Goal: Information Seeking & Learning: Learn about a topic

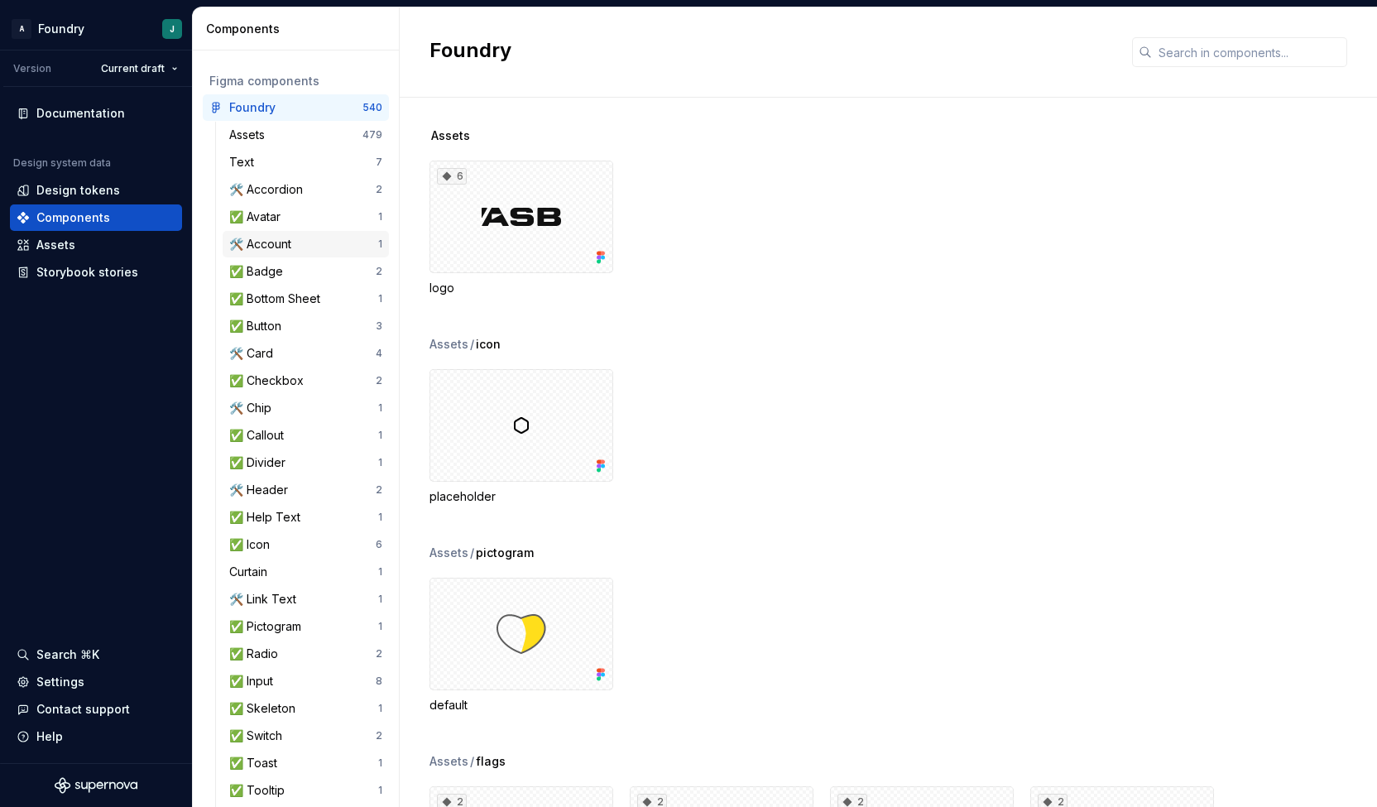
scroll to position [69, 0]
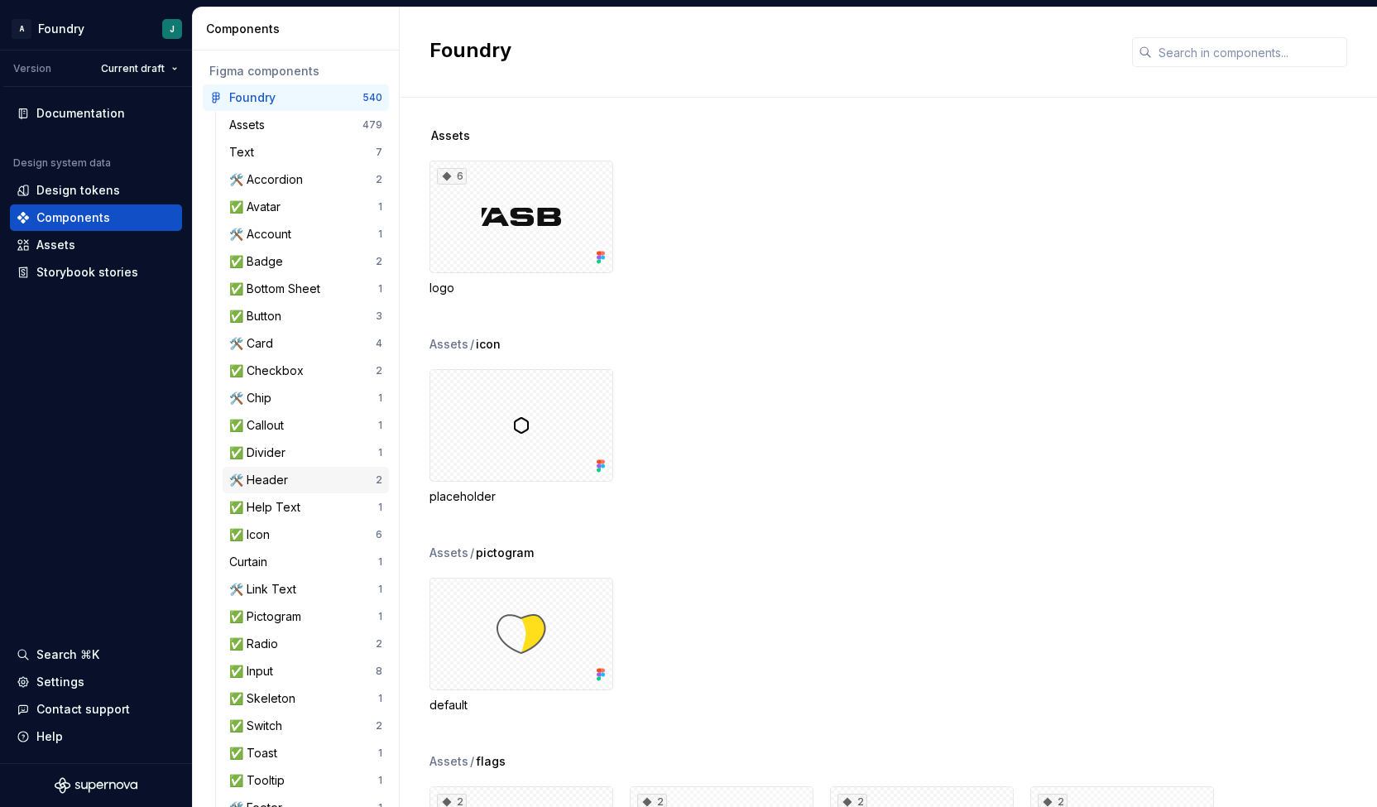
click at [291, 479] on div "🛠️ Header" at bounding box center [261, 480] width 65 height 17
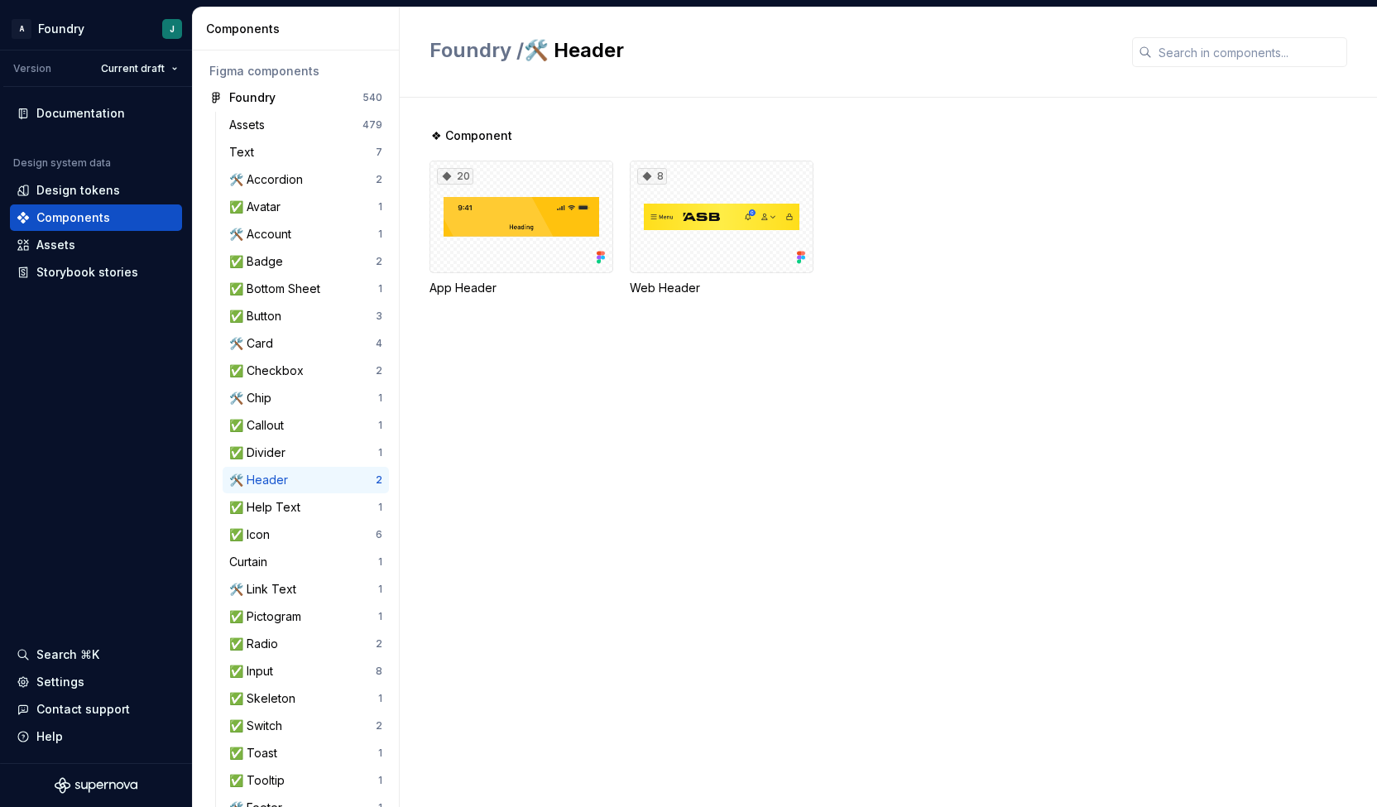
click at [544, 502] on div "❖ Component 20 App Header 8 Web Header" at bounding box center [902, 452] width 947 height 709
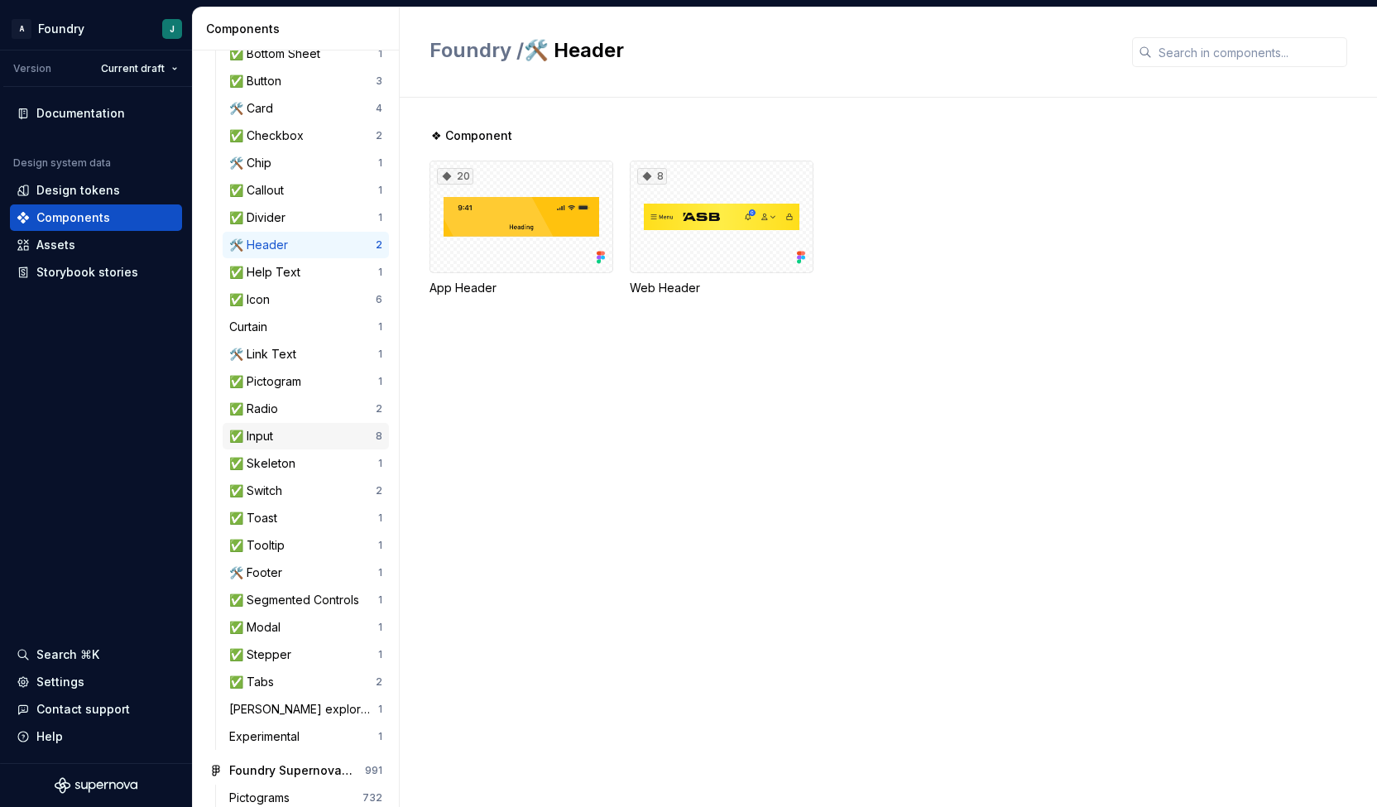
scroll to position [145, 0]
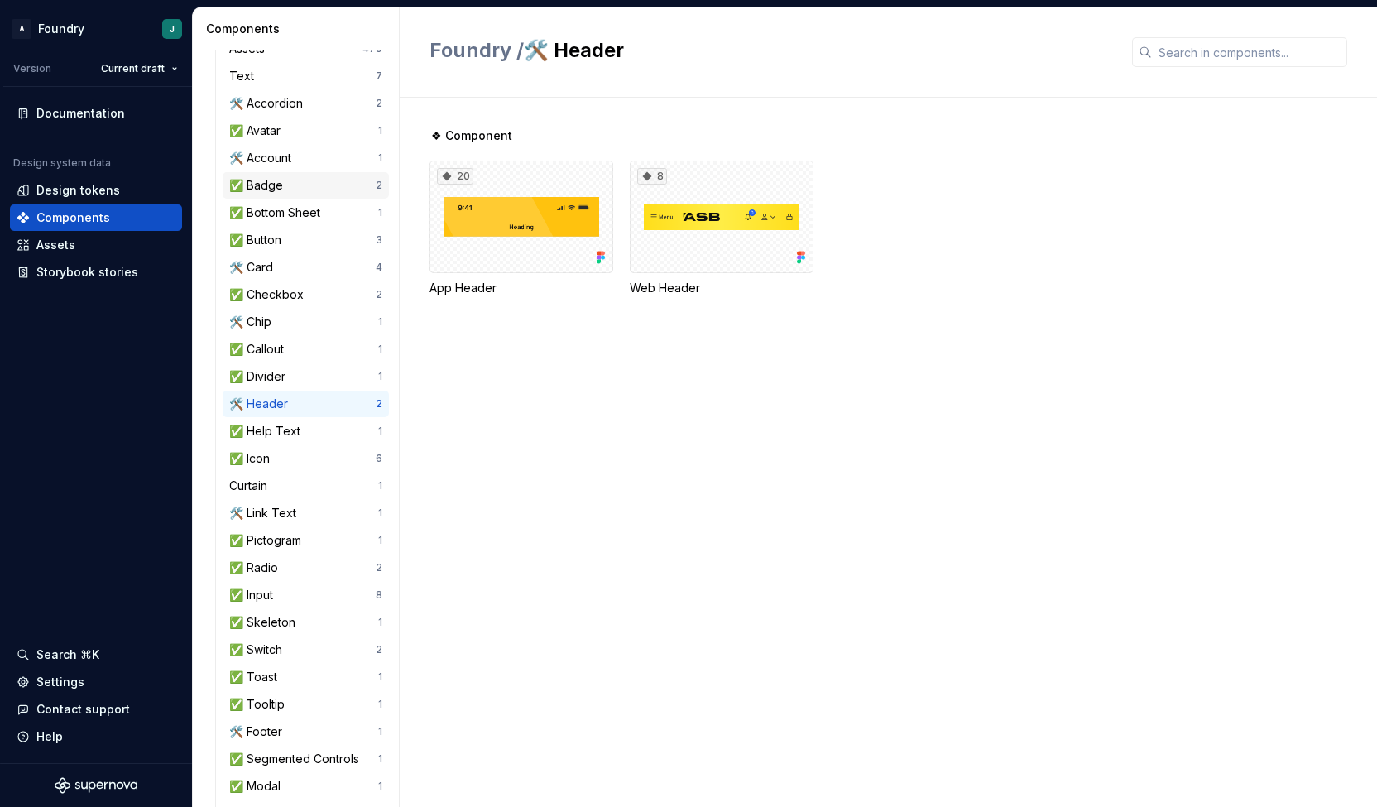
click at [288, 191] on div "✅ Badge" at bounding box center [259, 185] width 60 height 17
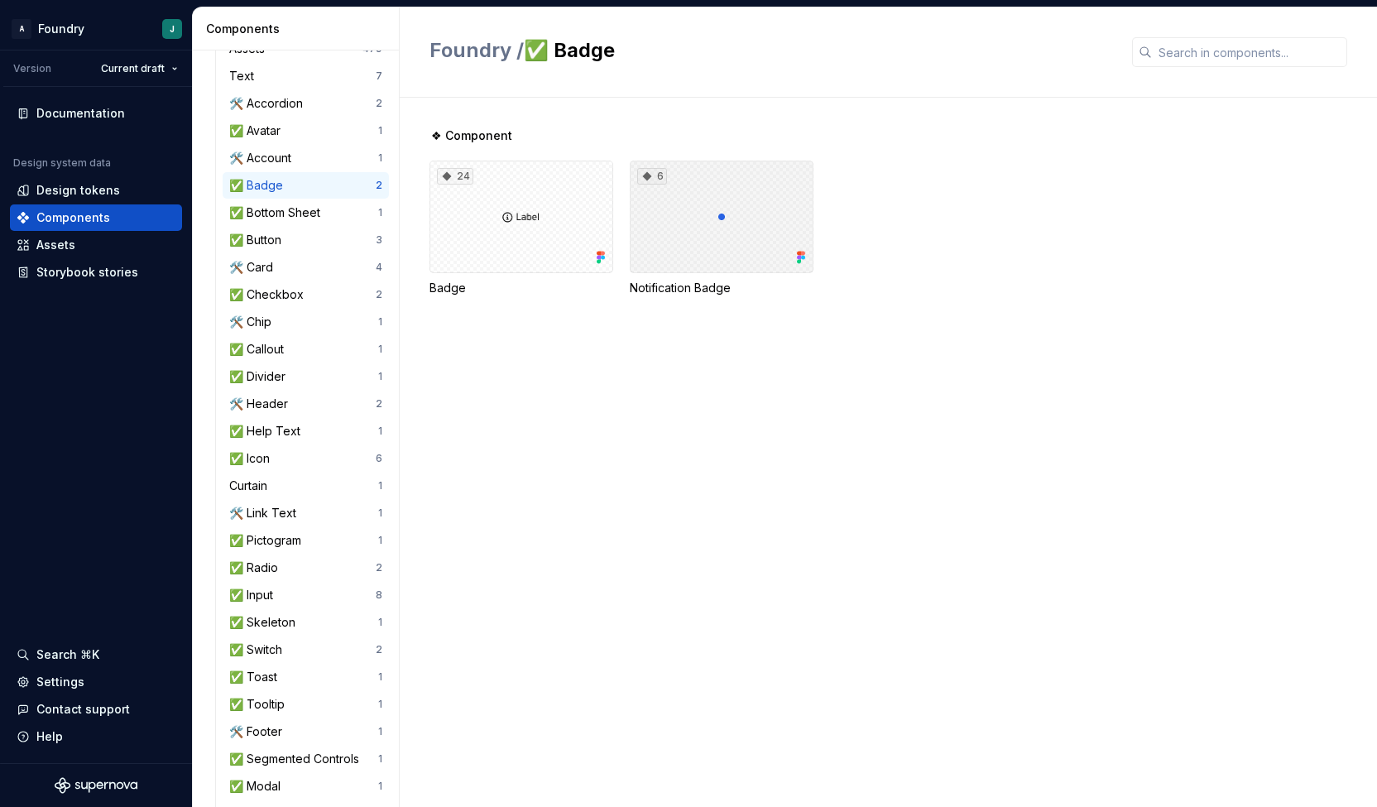
click at [695, 187] on div "6" at bounding box center [722, 217] width 184 height 113
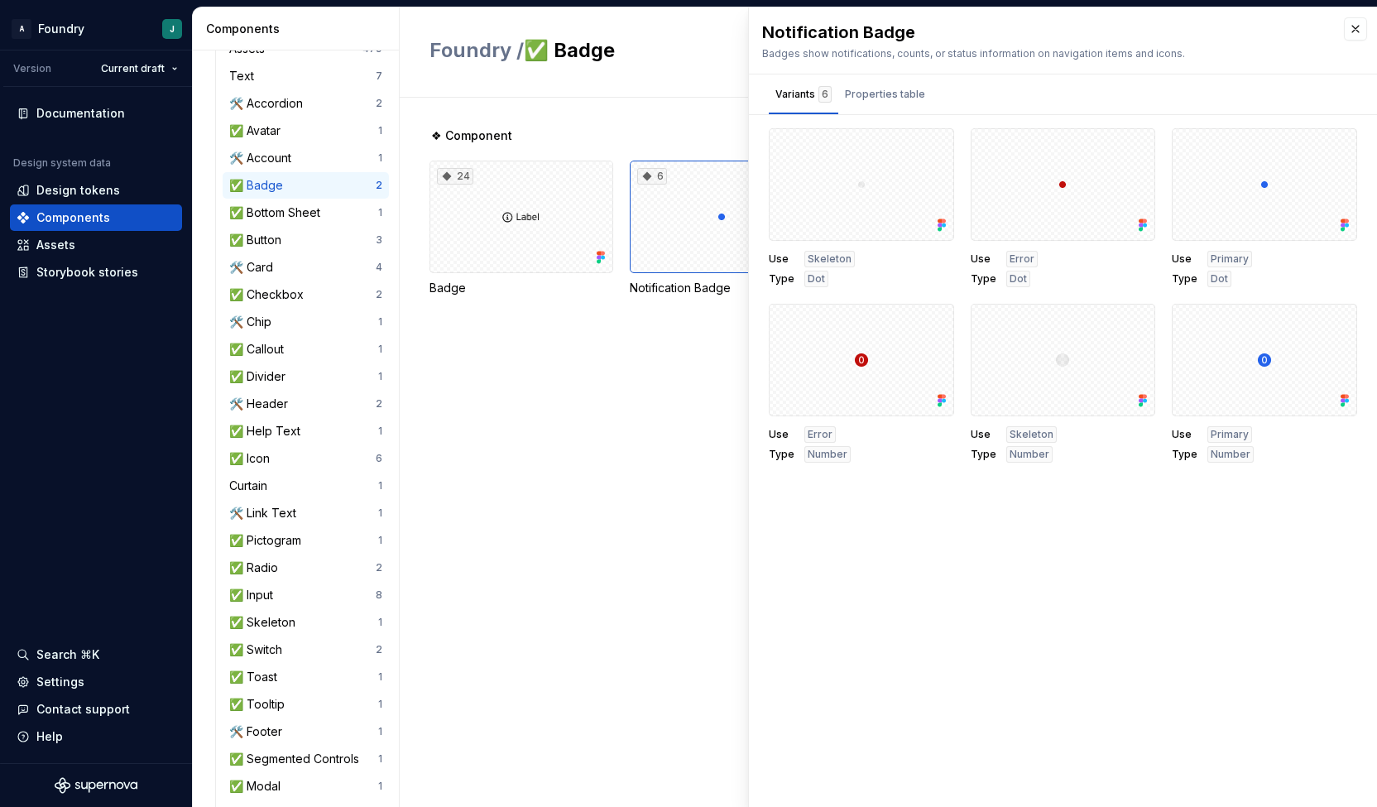
click at [639, 401] on div "❖ Component 24 Badge 6 Notification Badge" at bounding box center [902, 452] width 947 height 709
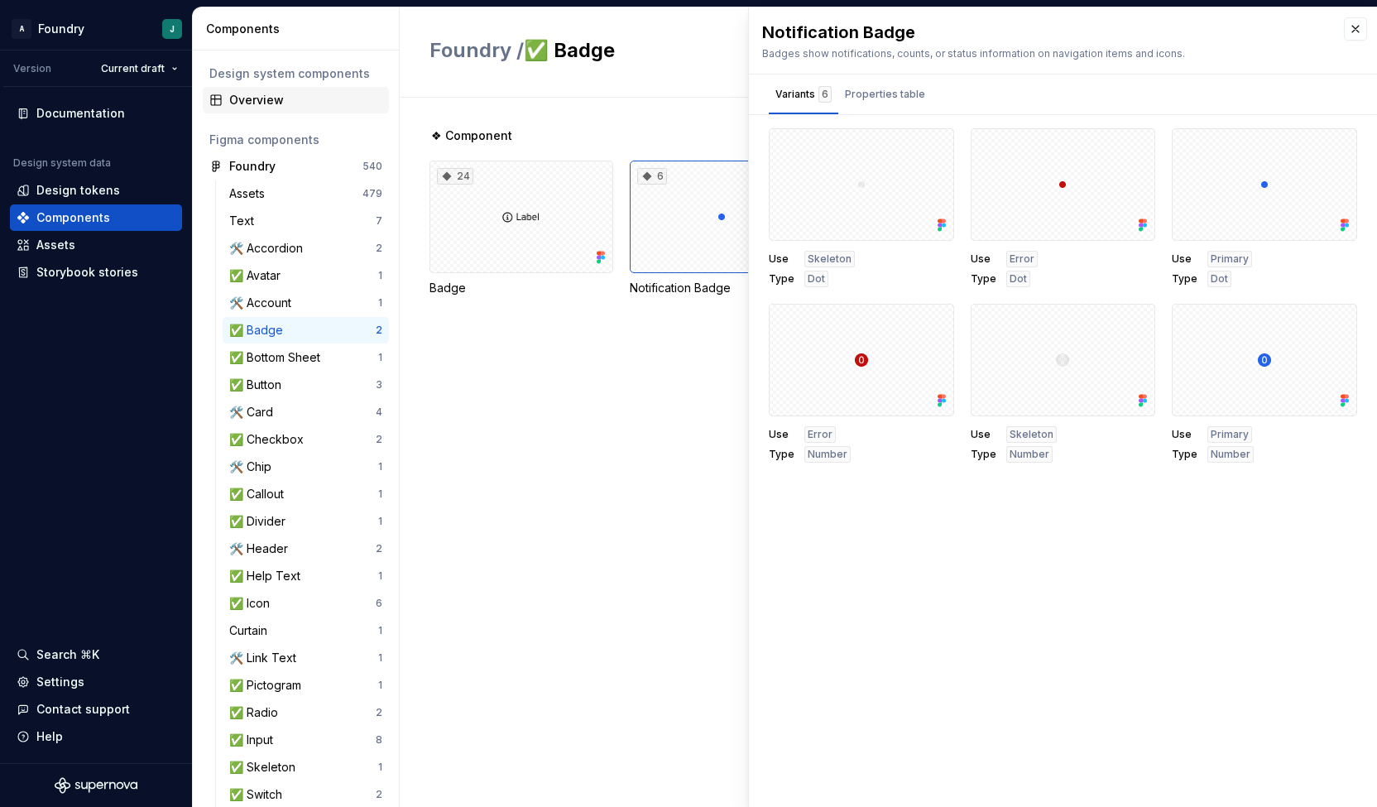
click at [284, 103] on div "Overview" at bounding box center [305, 100] width 153 height 17
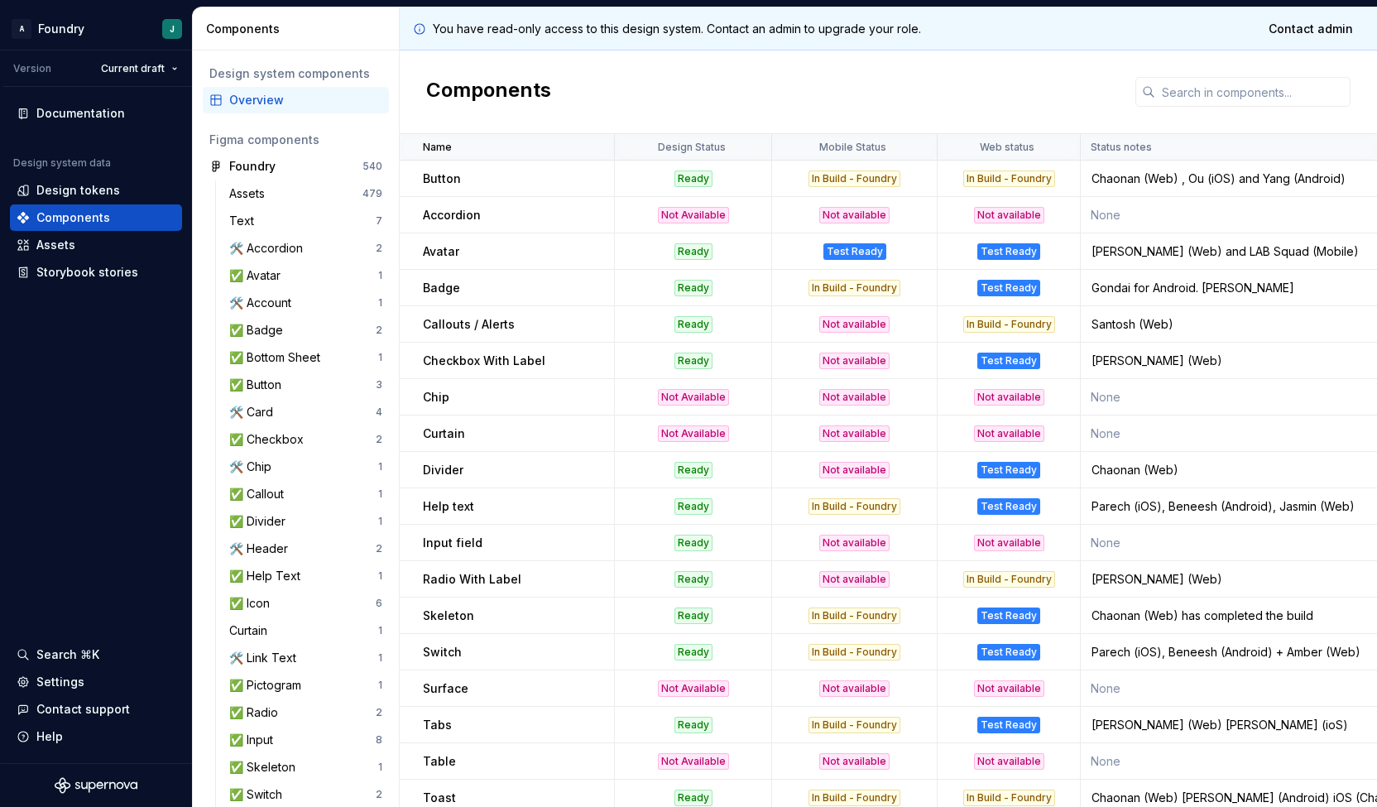
click at [453, 213] on p "Accordion" at bounding box center [452, 215] width 58 height 17
click at [447, 259] on td "Avatar" at bounding box center [507, 251] width 215 height 36
click at [443, 285] on p "Badge" at bounding box center [441, 288] width 37 height 17
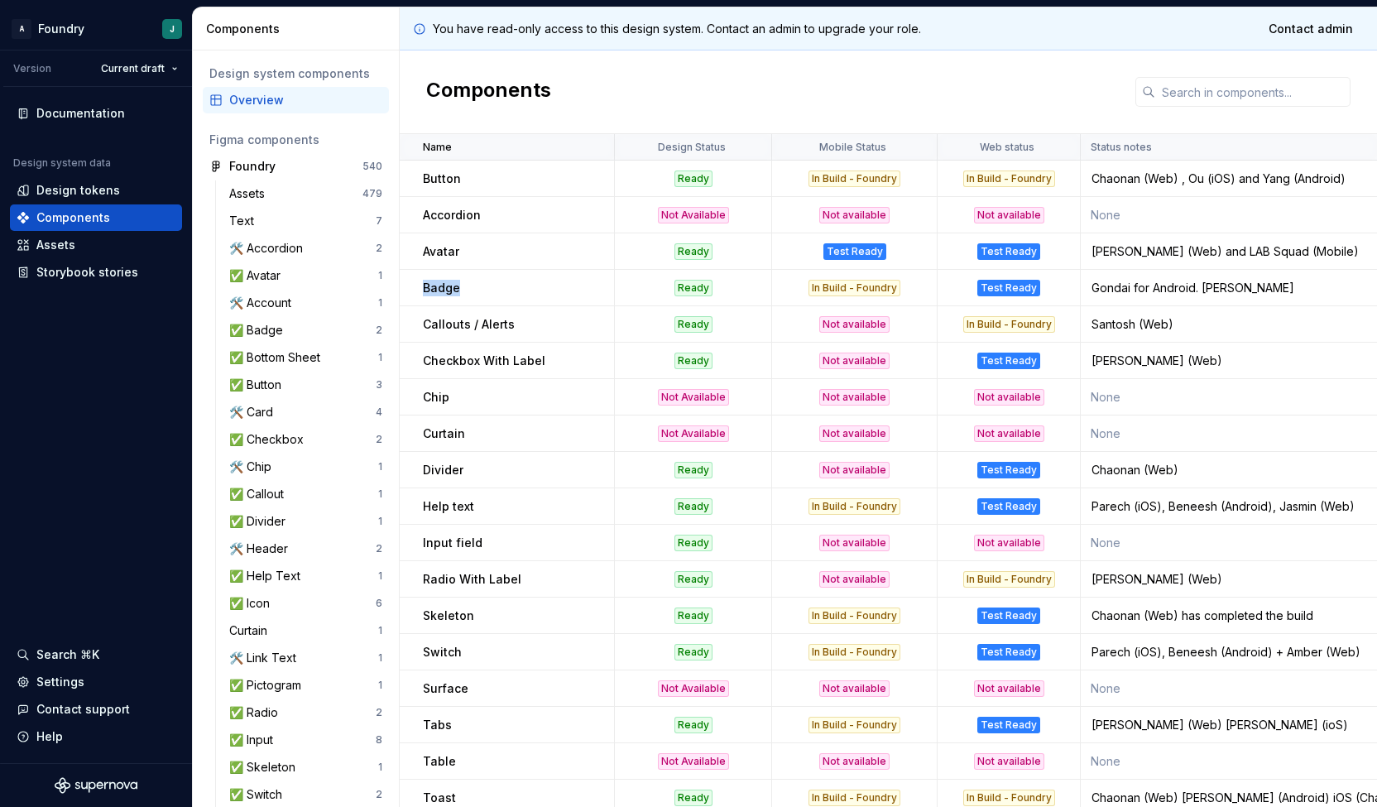
click at [443, 285] on p "Badge" at bounding box center [441, 288] width 37 height 17
click at [450, 327] on p "Callouts / Alerts" at bounding box center [469, 324] width 92 height 17
click at [457, 359] on p "Checkbox With Label" at bounding box center [484, 360] width 122 height 17
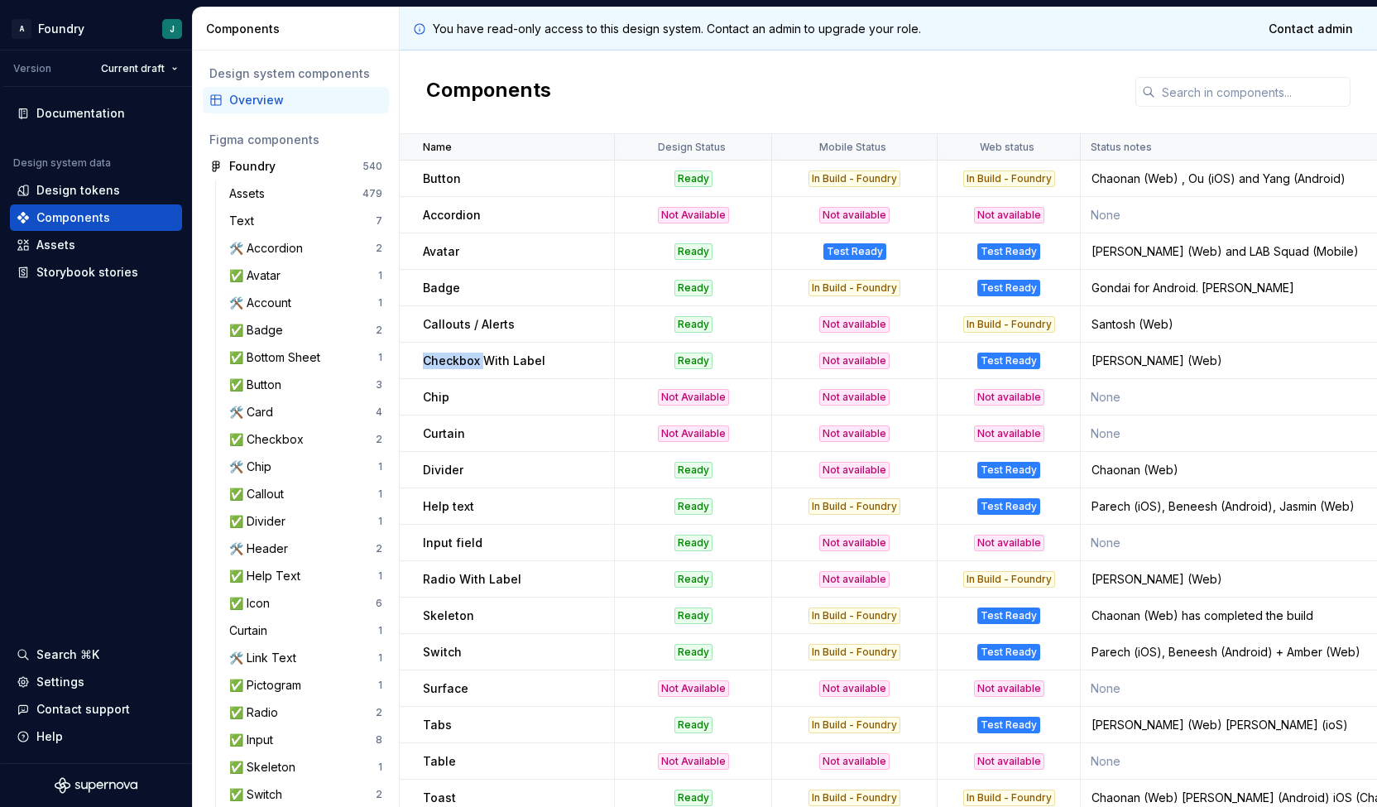
click at [457, 359] on p "Checkbox With Label" at bounding box center [484, 360] width 122 height 17
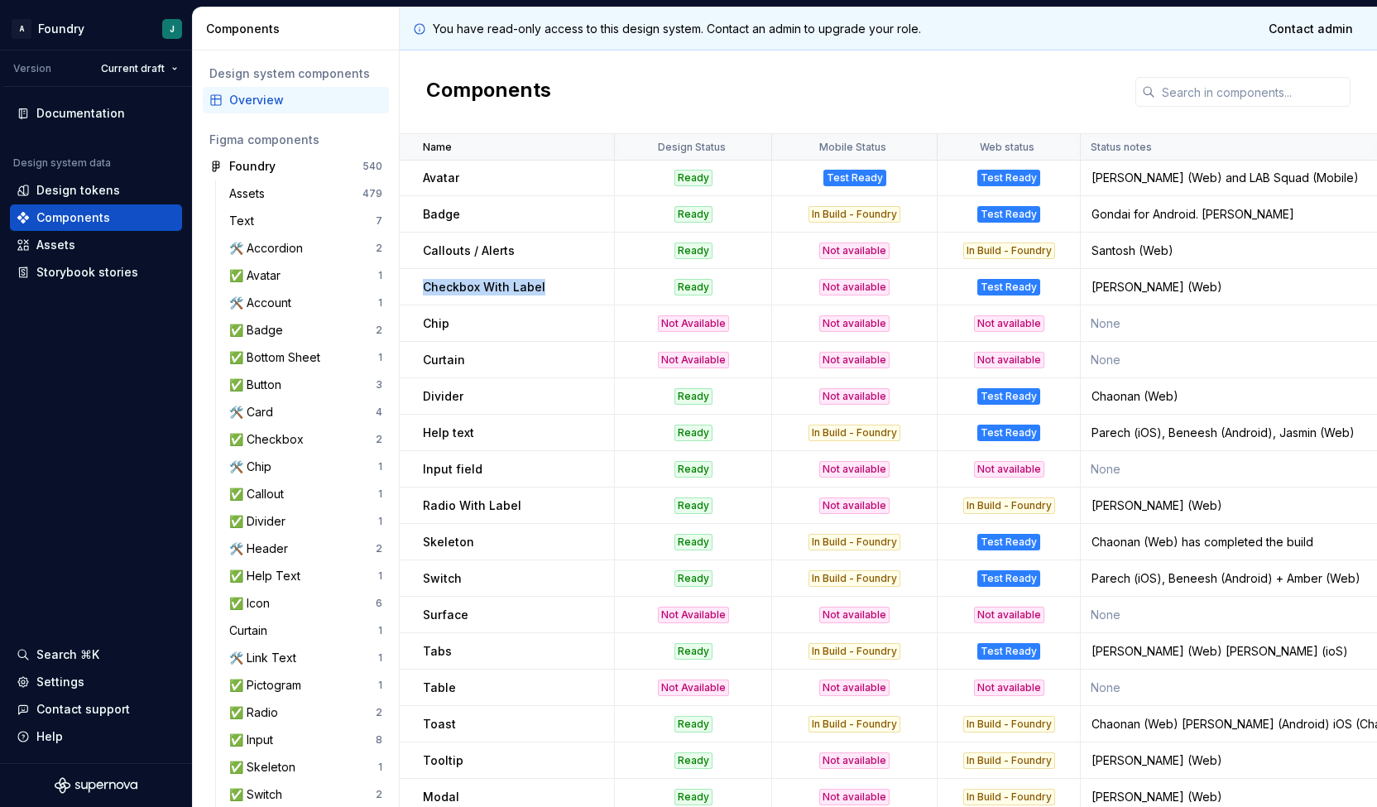
scroll to position [74, 0]
click at [454, 358] on p "Curtain" at bounding box center [444, 359] width 42 height 17
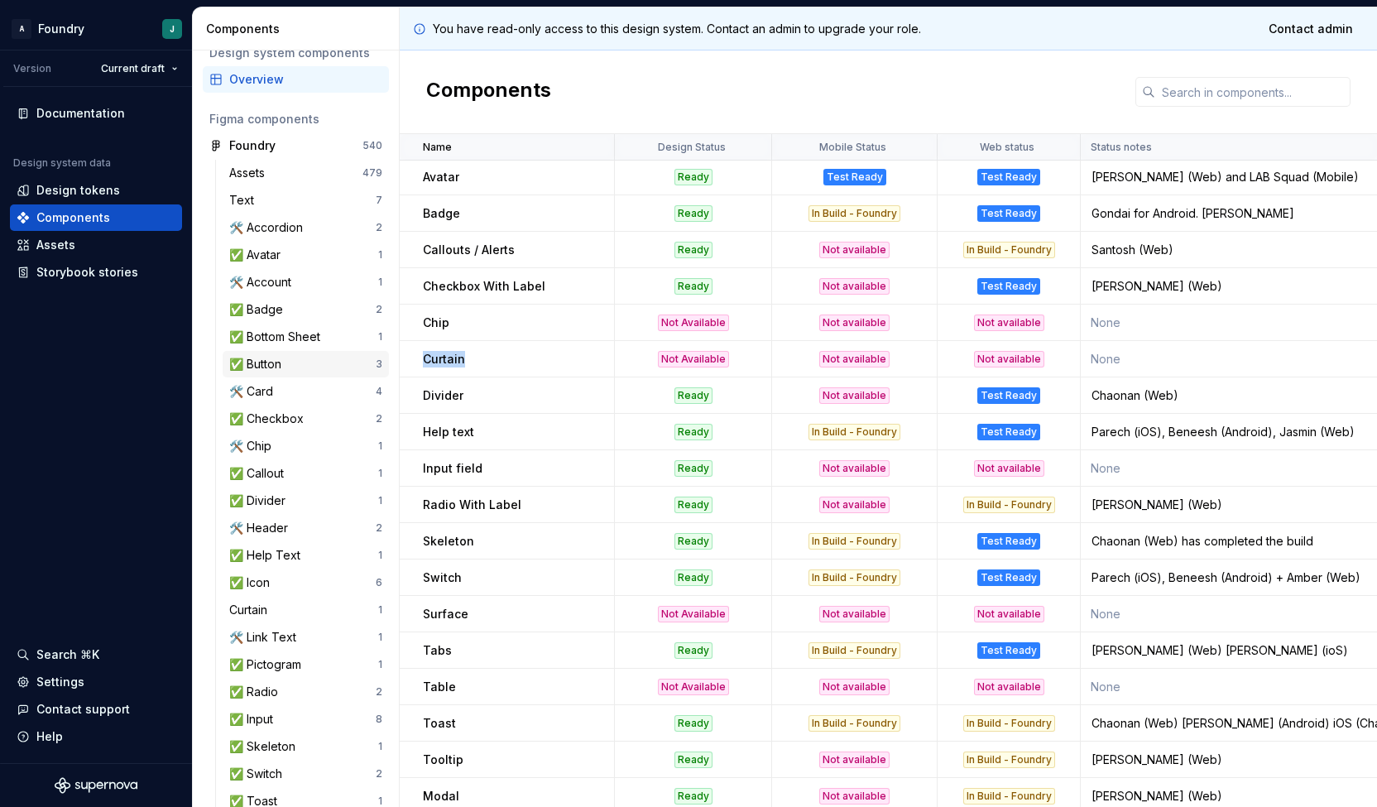
scroll to position [22, 0]
click at [496, 402] on div "Divider" at bounding box center [518, 395] width 190 height 17
click at [506, 431] on div "Help text" at bounding box center [518, 432] width 190 height 17
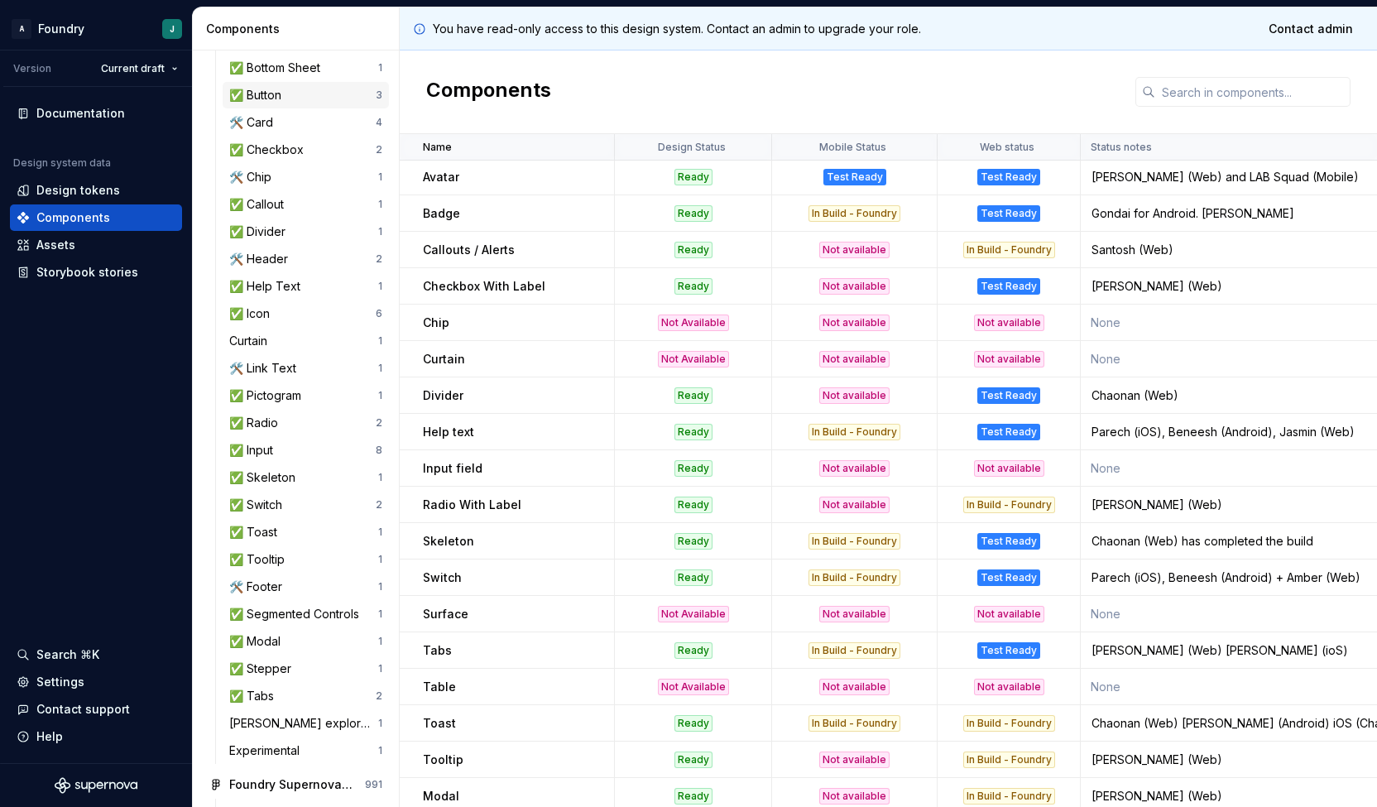
scroll to position [290, 0]
click at [280, 448] on div "✅ Input" at bounding box center [254, 449] width 50 height 17
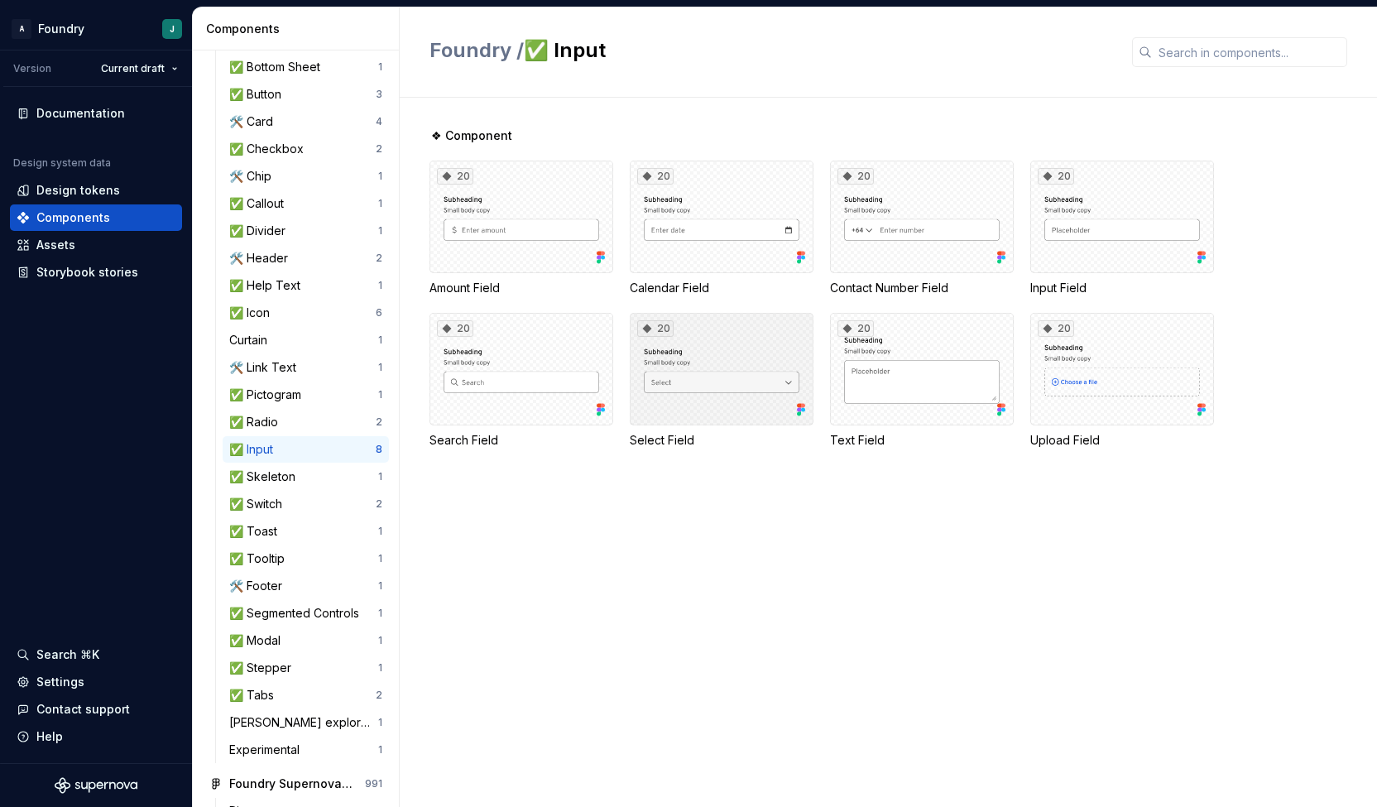
click at [723, 360] on div "20" at bounding box center [722, 369] width 184 height 113
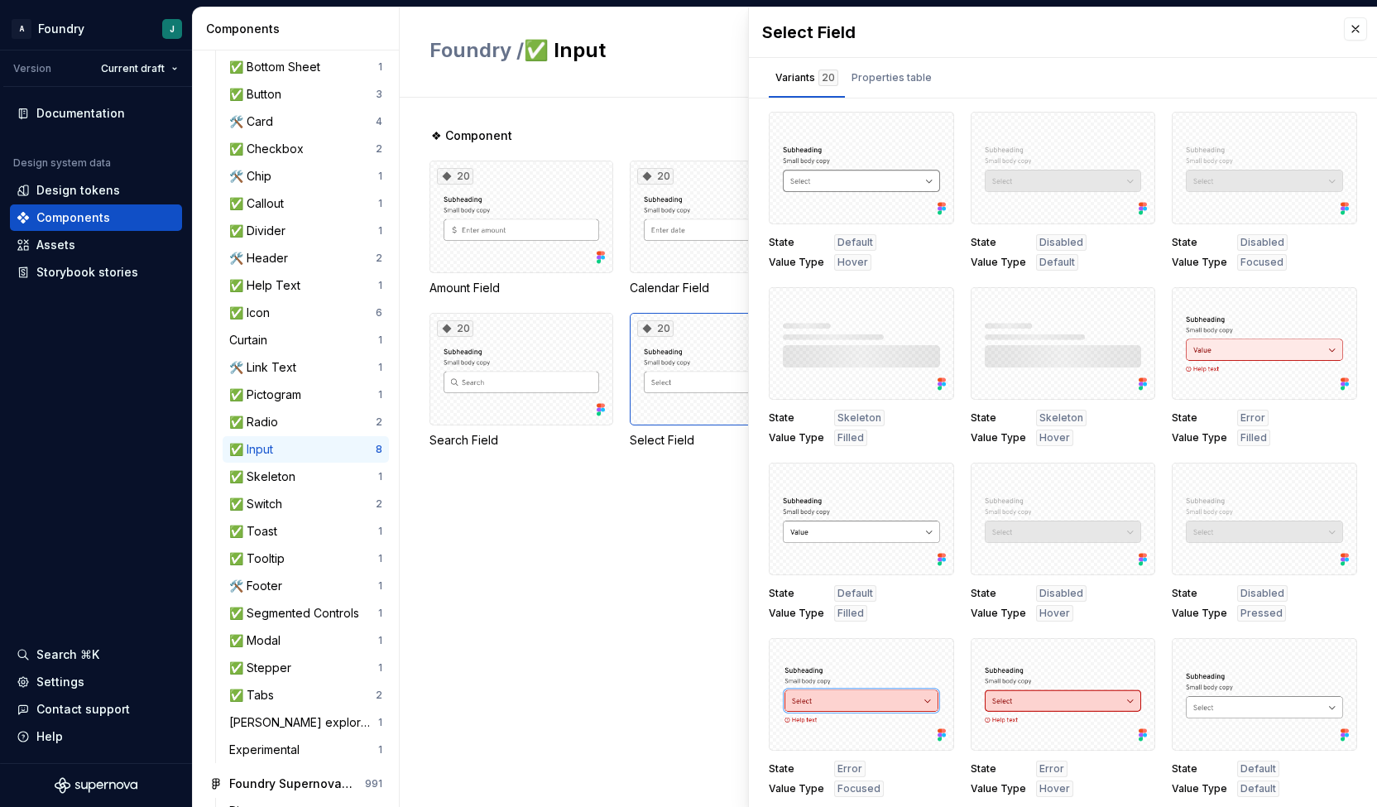
scroll to position [521, 0]
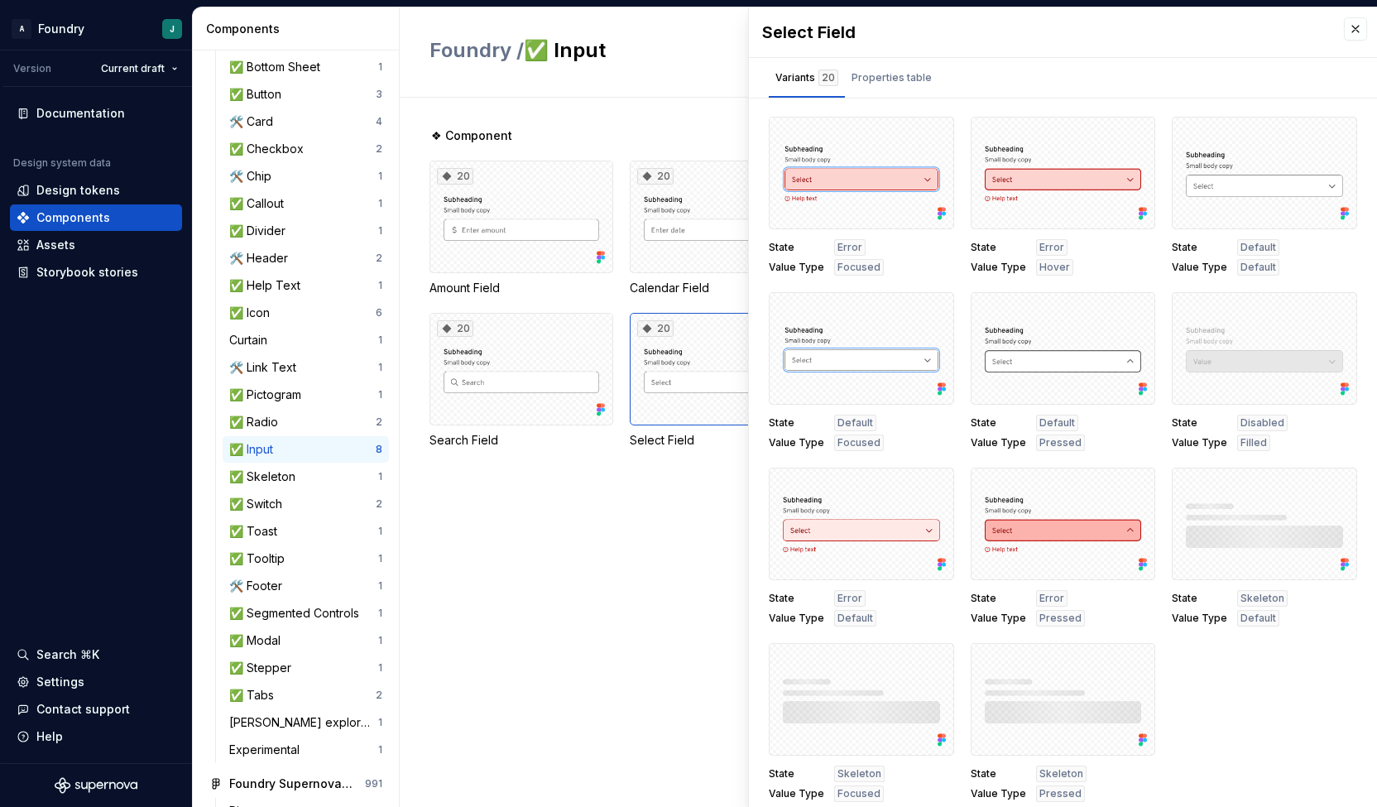
click at [617, 371] on div "20 Amount Field 20 Calendar Field 20 Contact Number Field 20 Input Field 20 Sea…" at bounding box center [902, 305] width 947 height 288
click at [286, 630] on div "✅ Modal 1" at bounding box center [306, 640] width 166 height 26
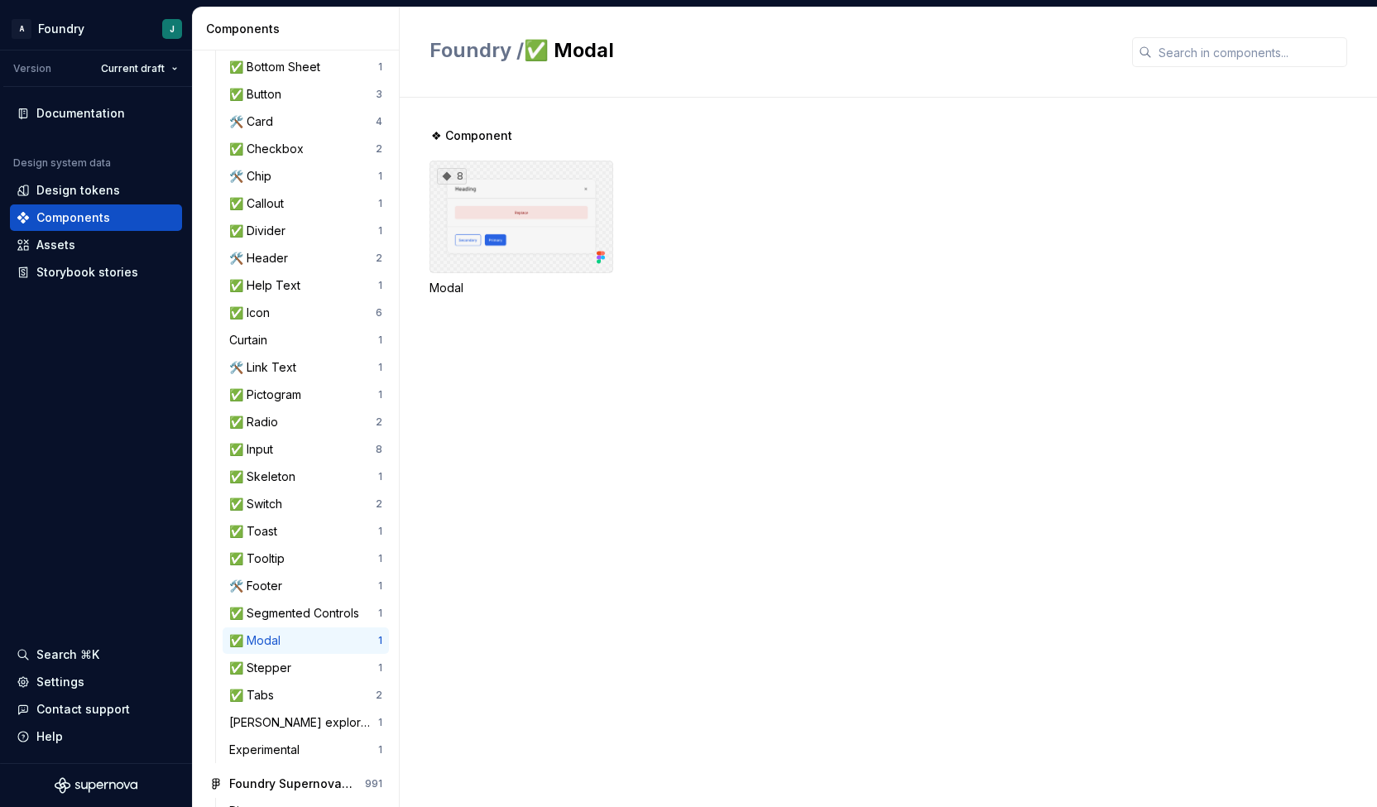
click at [537, 223] on div "8" at bounding box center [521, 217] width 184 height 113
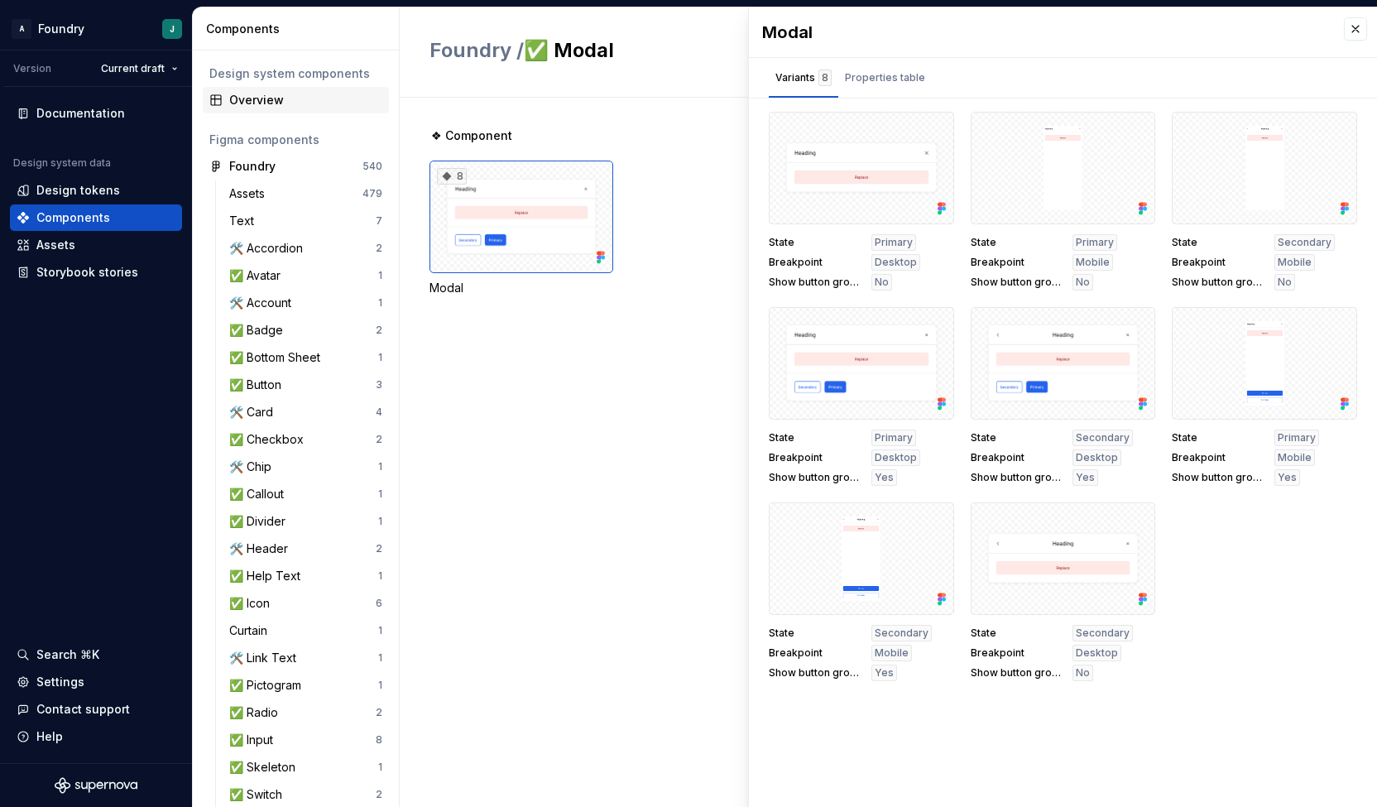
click at [270, 94] on div "Overview" at bounding box center [305, 100] width 153 height 17
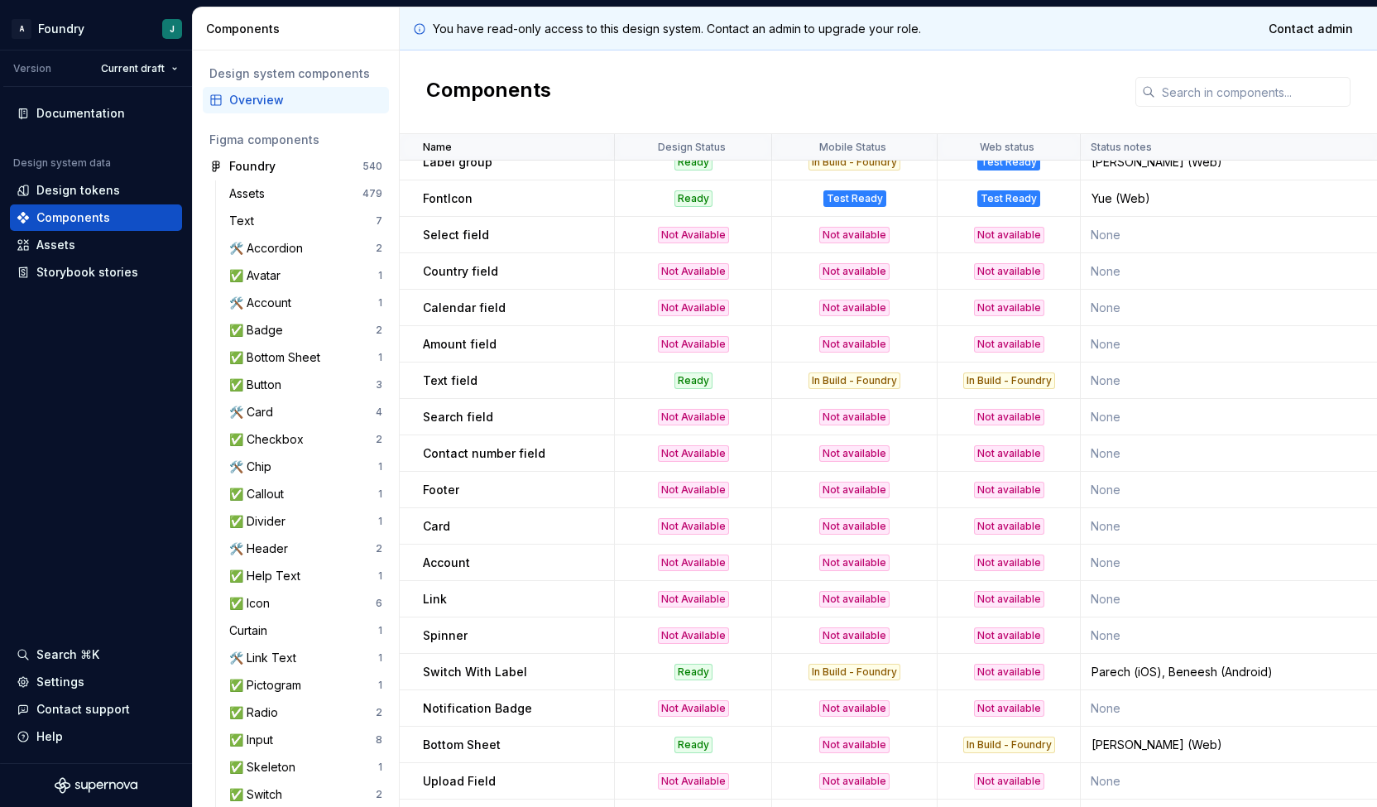
scroll to position [1327, 0]
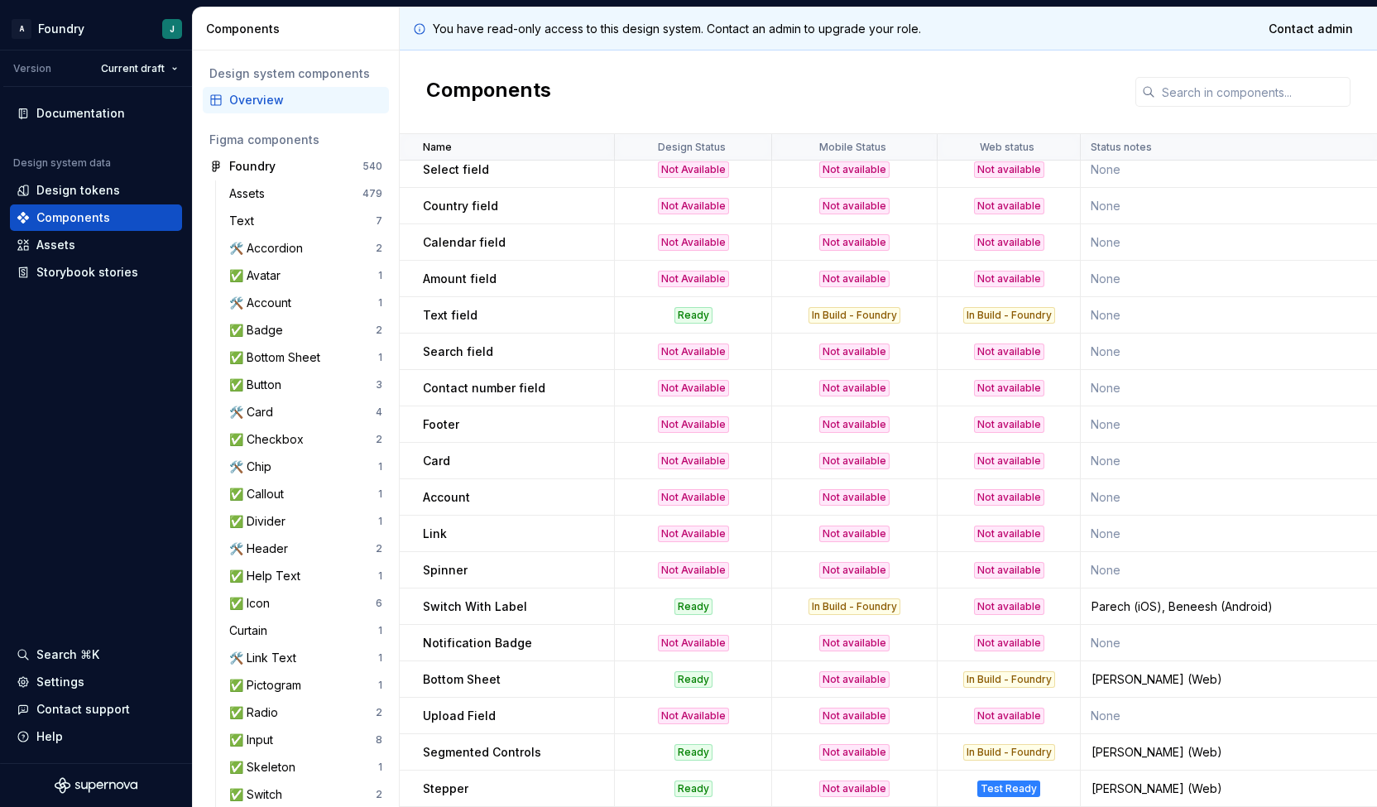
click at [567, 525] on div "Link" at bounding box center [518, 533] width 190 height 17
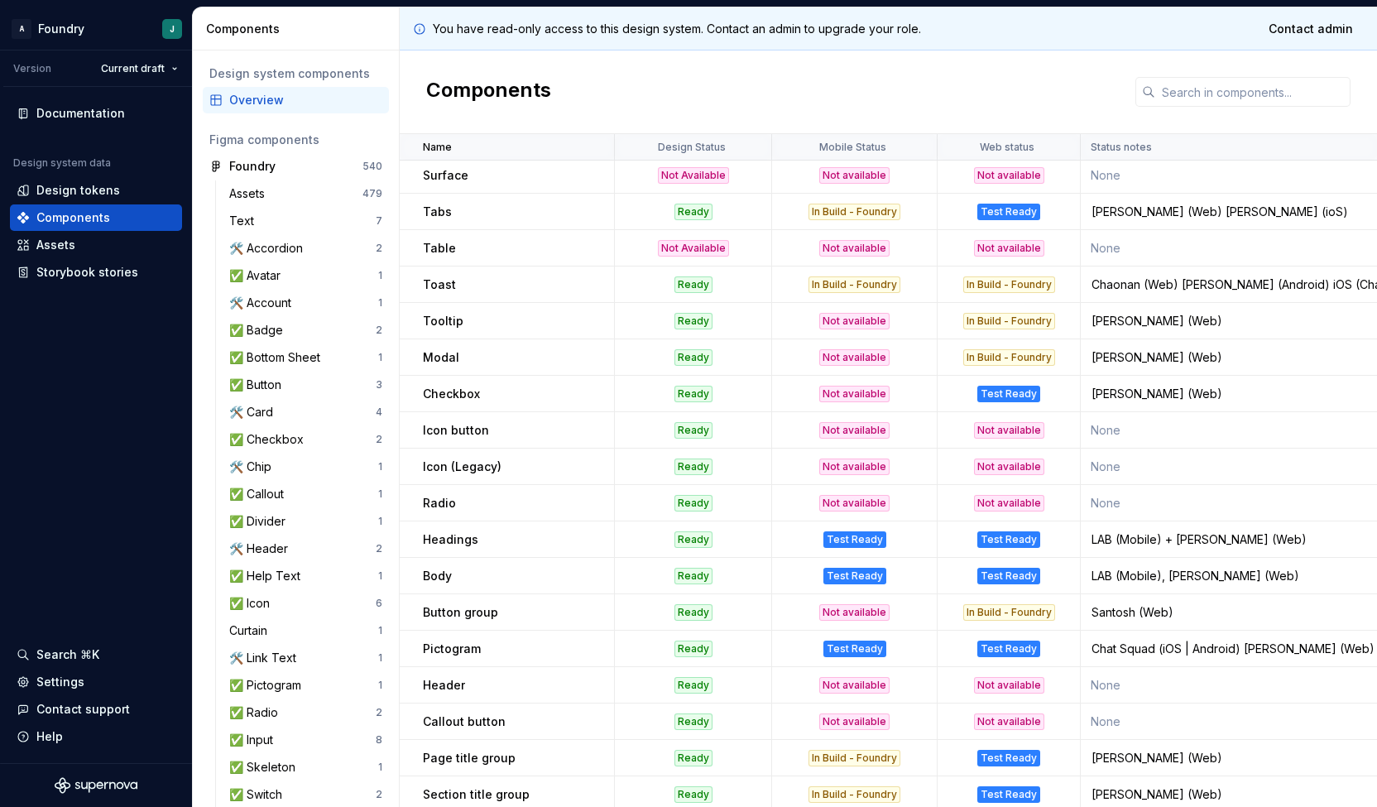
scroll to position [513, 0]
click at [1013, 362] on div "In Build - Foundry" at bounding box center [1009, 357] width 92 height 17
click at [1192, 691] on td "None" at bounding box center [1232, 685] width 303 height 36
